Goal: Transaction & Acquisition: Purchase product/service

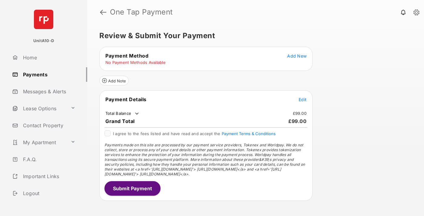
click at [297, 56] on span "Add New" at bounding box center [296, 55] width 19 height 5
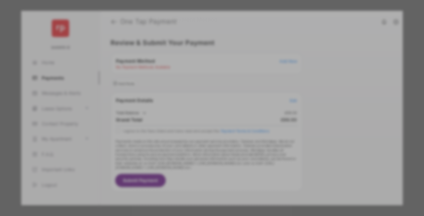
click at [211, 105] on div "BACS Direct Debit" at bounding box center [212, 111] width 136 height 12
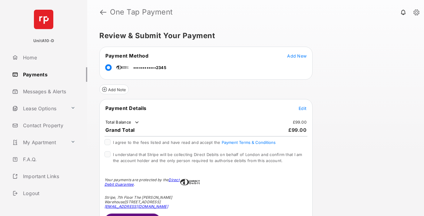
click at [303, 108] on span "Edit" at bounding box center [303, 108] width 8 height 5
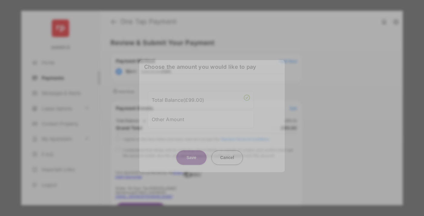
click at [201, 120] on div "Other Amount" at bounding box center [201, 119] width 98 height 10
type input "**"
click at [192, 162] on button "Save" at bounding box center [191, 157] width 30 height 15
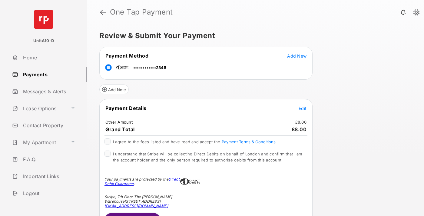
click at [303, 108] on span "Edit" at bounding box center [303, 108] width 8 height 5
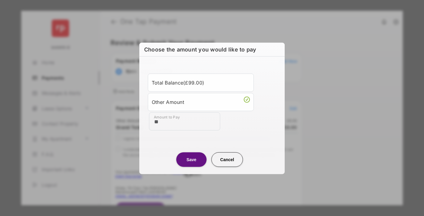
click at [192, 159] on button "Save" at bounding box center [191, 159] width 30 height 15
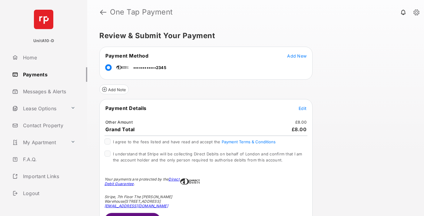
click at [132, 214] on button "Submit Payment" at bounding box center [133, 220] width 56 height 15
